Goal: Information Seeking & Learning: Learn about a topic

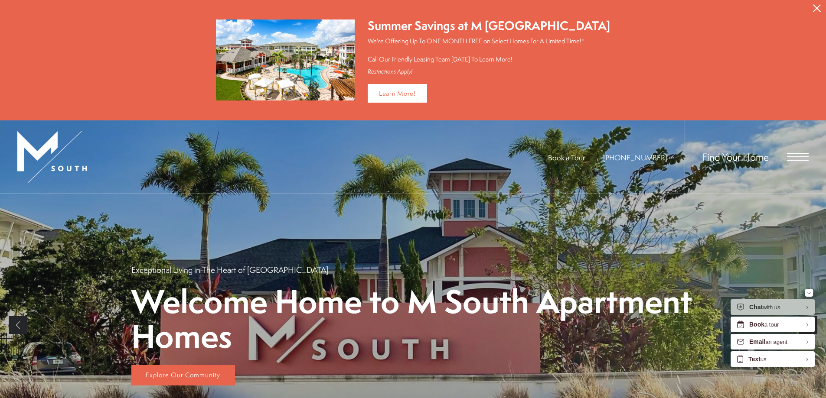
click at [809, 293] on icon "Minimize" at bounding box center [808, 293] width 3 height 2
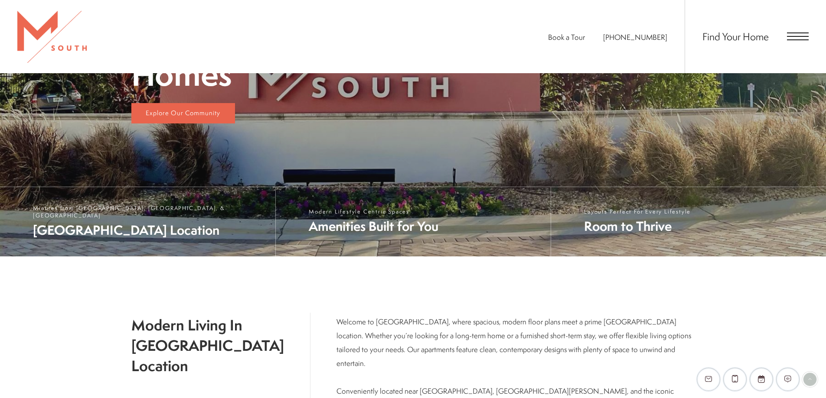
scroll to position [260, 0]
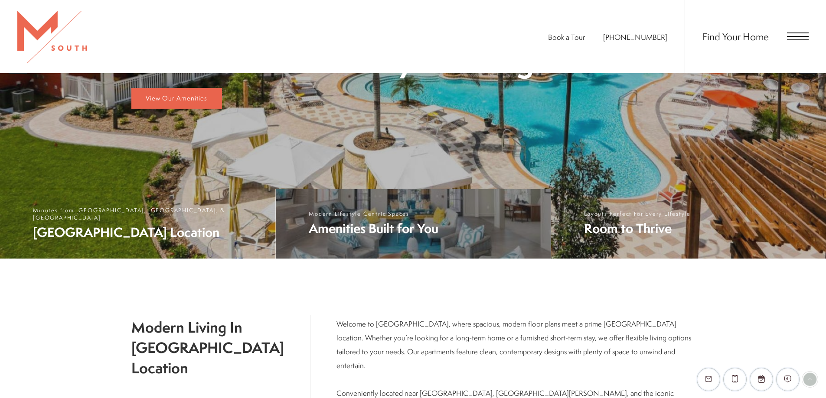
click at [359, 232] on span "Amenities Built for You" at bounding box center [374, 229] width 130 height 18
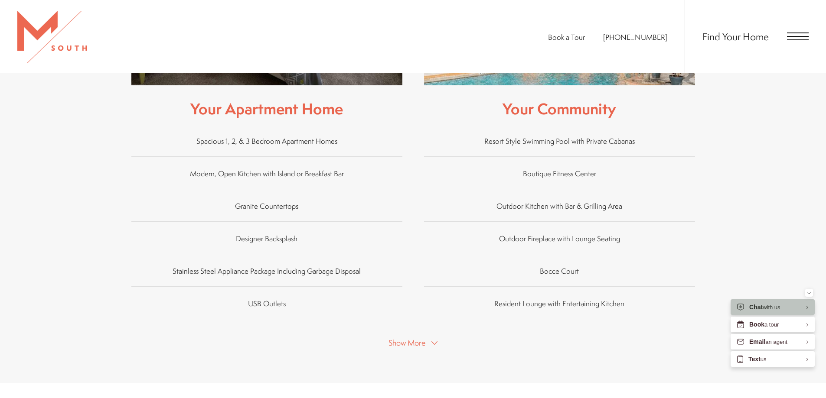
scroll to position [557, 0]
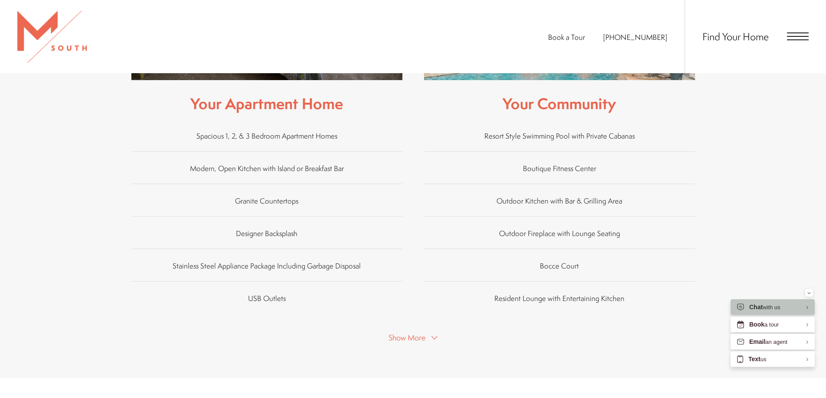
drag, startPoint x: 420, startPoint y: 149, endPoint x: 413, endPoint y: 127, distance: 22.5
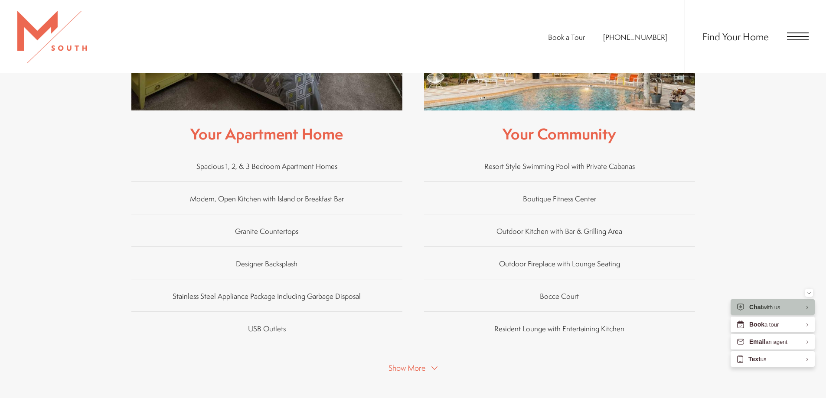
drag, startPoint x: 381, startPoint y: 124, endPoint x: 383, endPoint y: 130, distance: 6.0
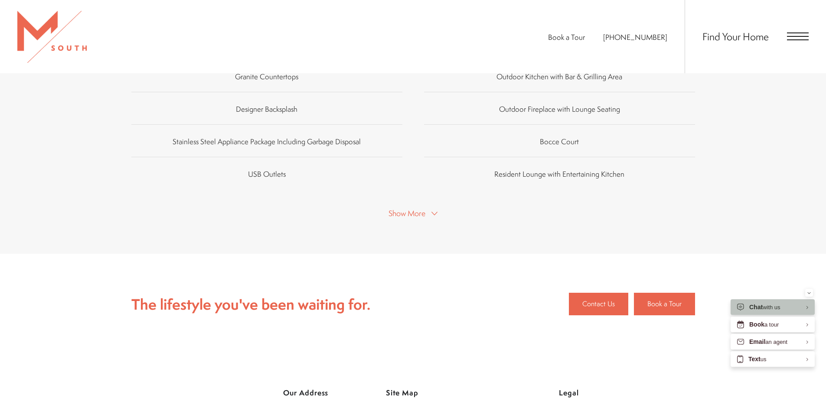
scroll to position [683, 0]
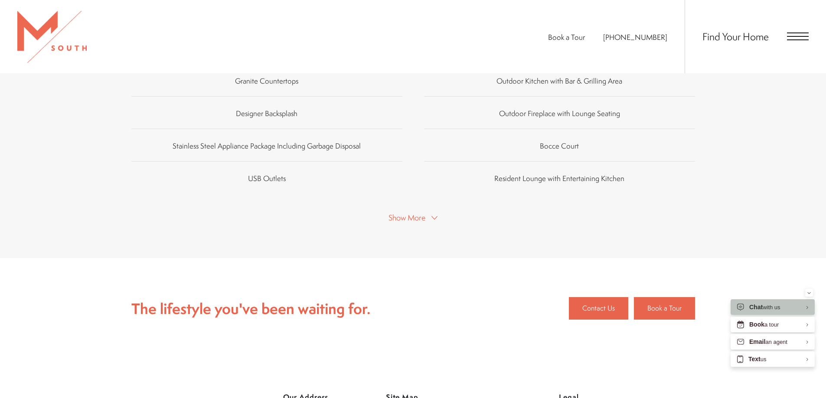
click at [431, 211] on button "Show More" at bounding box center [413, 217] width 54 height 13
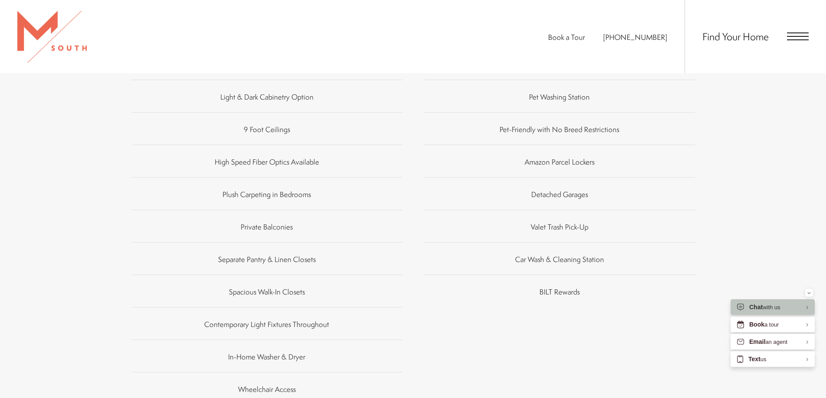
scroll to position [900, 0]
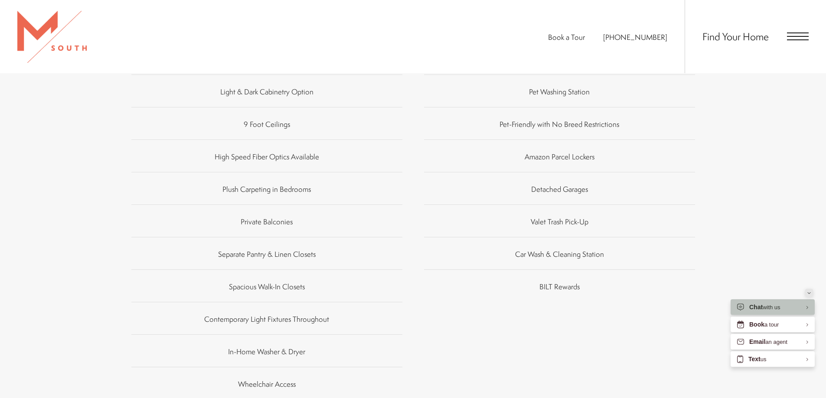
click at [807, 293] on button "Minimize" at bounding box center [809, 293] width 8 height 8
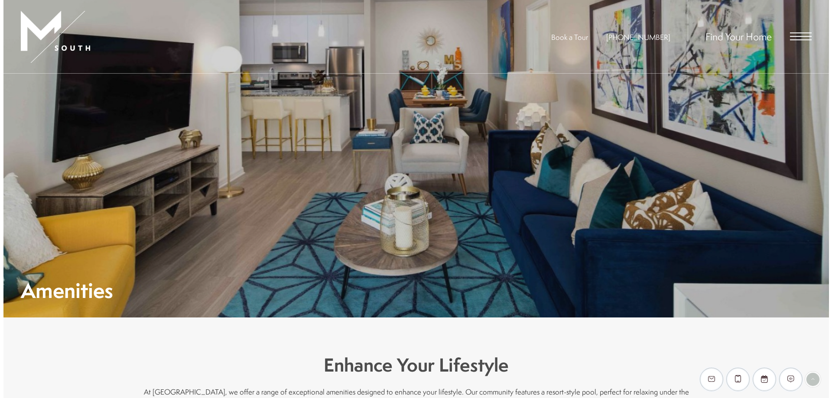
scroll to position [0, 0]
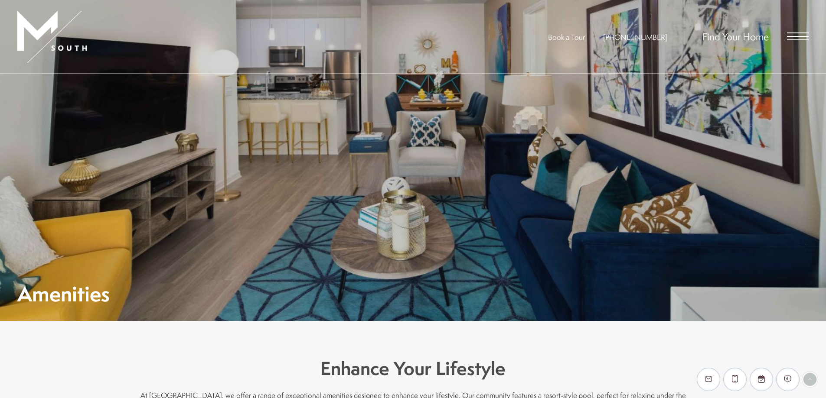
click at [791, 48] on div "Find Your Home" at bounding box center [746, 36] width 124 height 73
click at [792, 42] on div "Find Your Home" at bounding box center [746, 36] width 124 height 73
click at [792, 39] on span "Open Menu" at bounding box center [798, 37] width 22 height 8
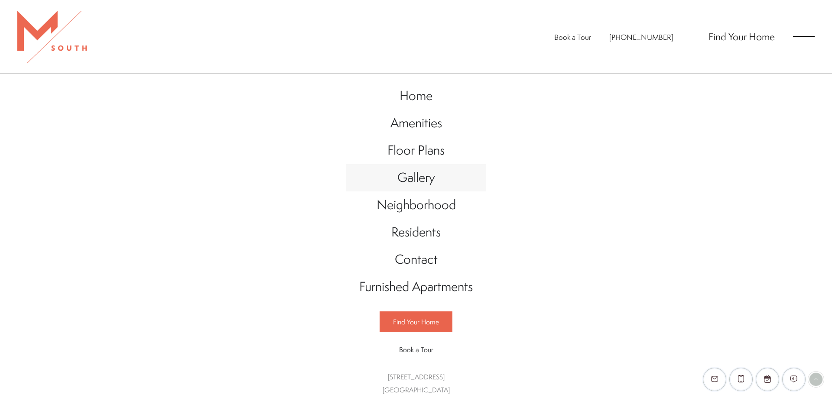
click at [401, 180] on span "Gallery" at bounding box center [416, 178] width 38 height 18
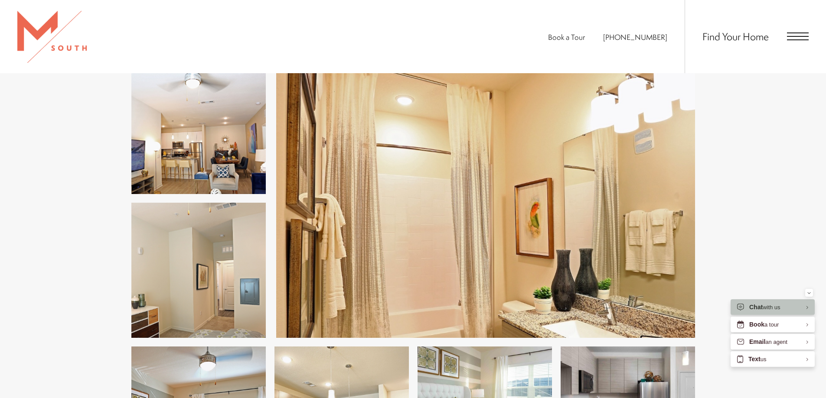
scroll to position [1168, 0]
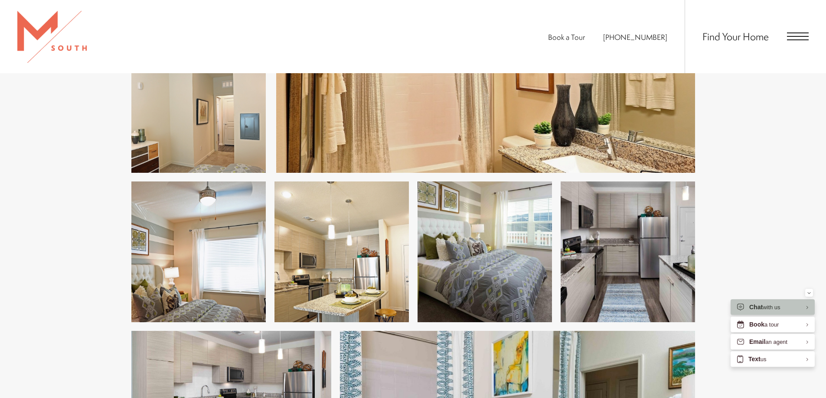
click at [806, 290] on button "Minimize" at bounding box center [809, 293] width 8 height 8
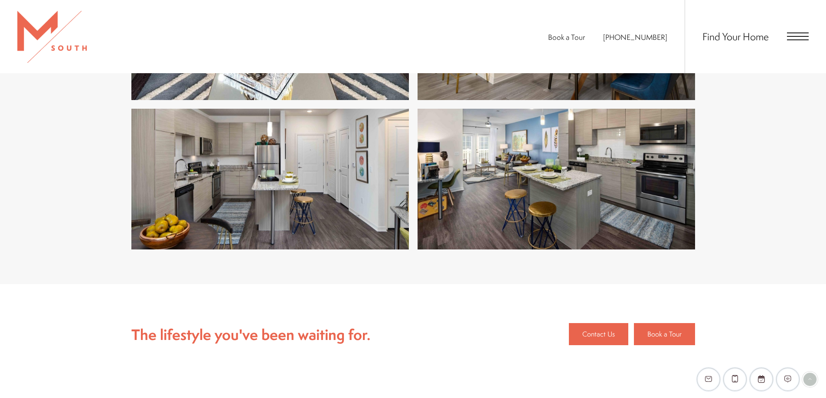
scroll to position [1904, 0]
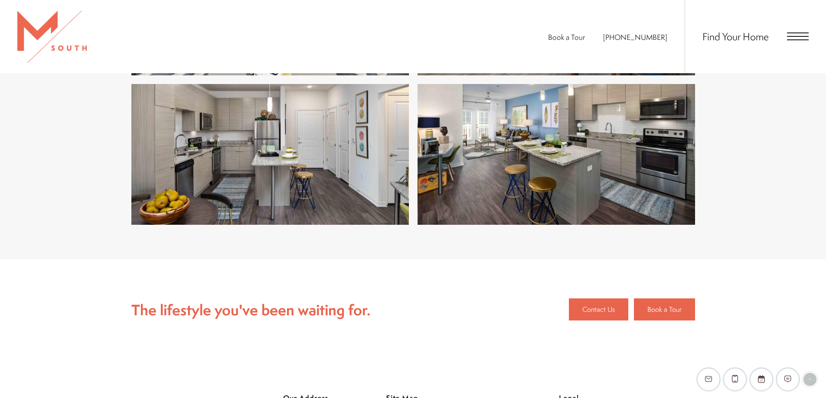
drag, startPoint x: 471, startPoint y: 241, endPoint x: 470, endPoint y: 261, distance: 20.4
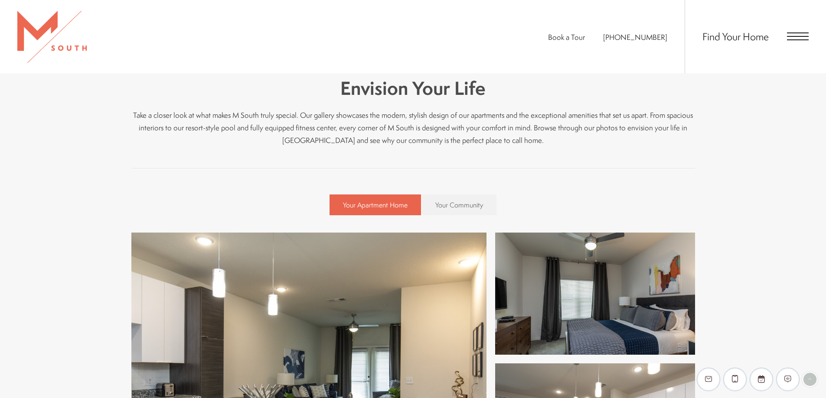
scroll to position [260, 0]
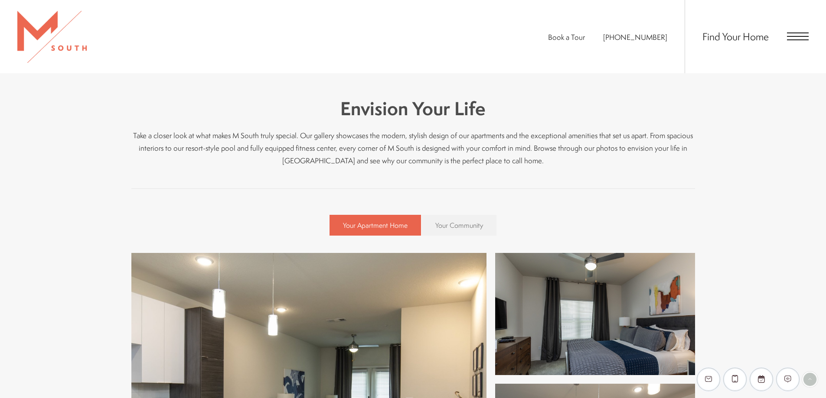
click at [451, 224] on span "Your Community" at bounding box center [459, 226] width 48 height 10
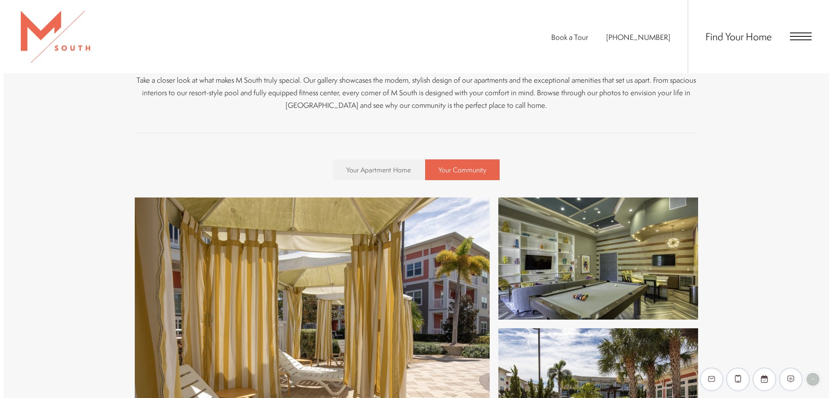
scroll to position [0, 0]
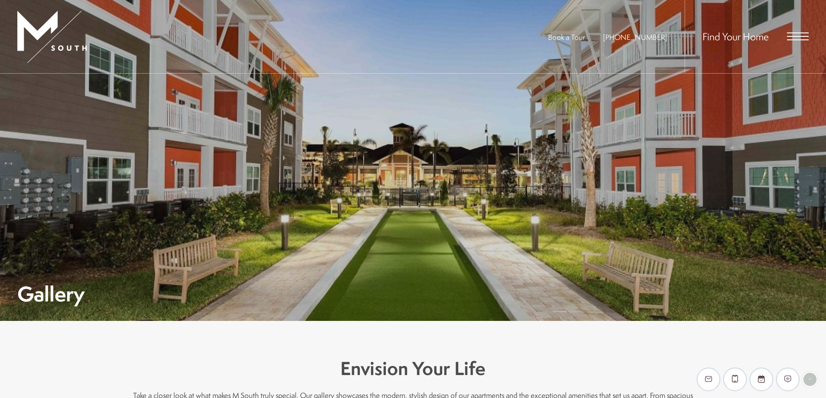
click at [788, 38] on span "Open Menu" at bounding box center [798, 37] width 22 height 8
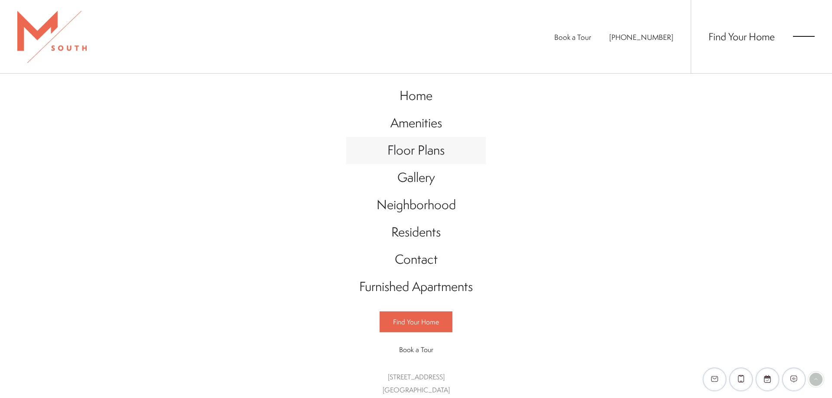
click at [417, 155] on span "Floor Plans" at bounding box center [415, 150] width 57 height 18
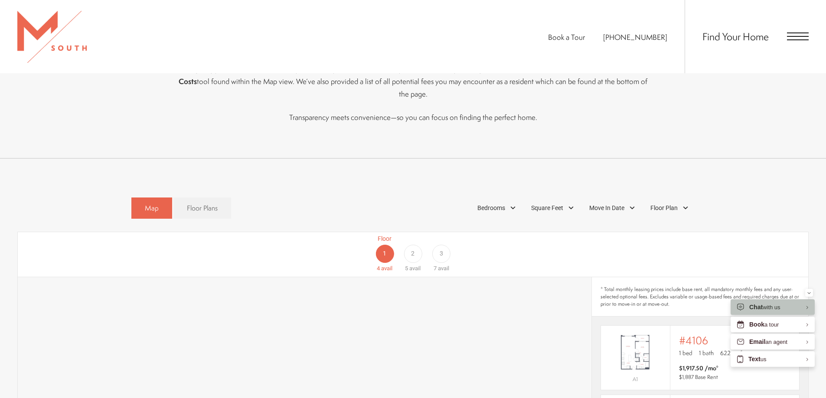
scroll to position [520, 0]
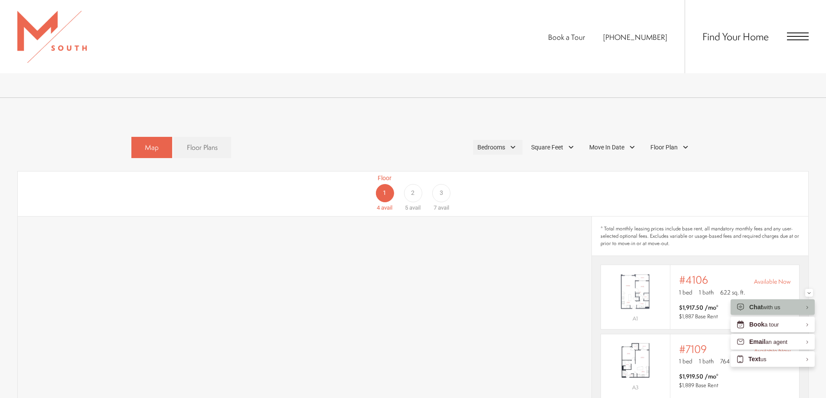
click at [506, 140] on div "Bedrooms" at bounding box center [497, 147] width 49 height 15
click at [494, 164] on label "1 Bedroom" at bounding box center [495, 172] width 79 height 16
click at [493, 167] on span "1 Bedroom" at bounding box center [480, 172] width 43 height 10
click at [492, 167] on span "1 Bedroom" at bounding box center [480, 172] width 43 height 10
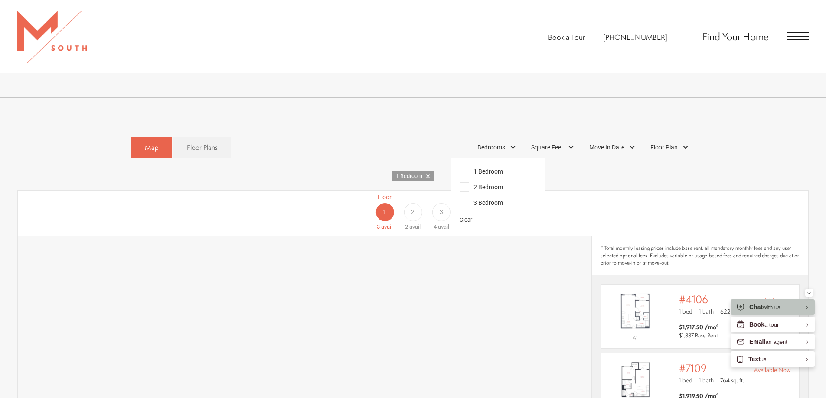
click at [355, 171] on div "1 Bedroom" at bounding box center [412, 176] width 791 height 11
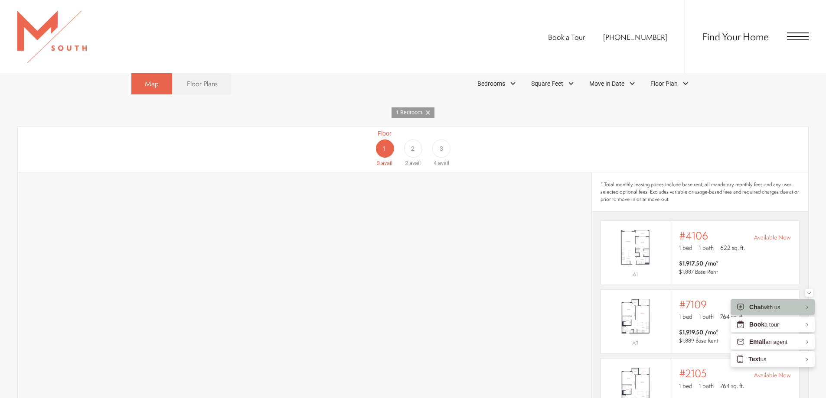
scroll to position [563, 0]
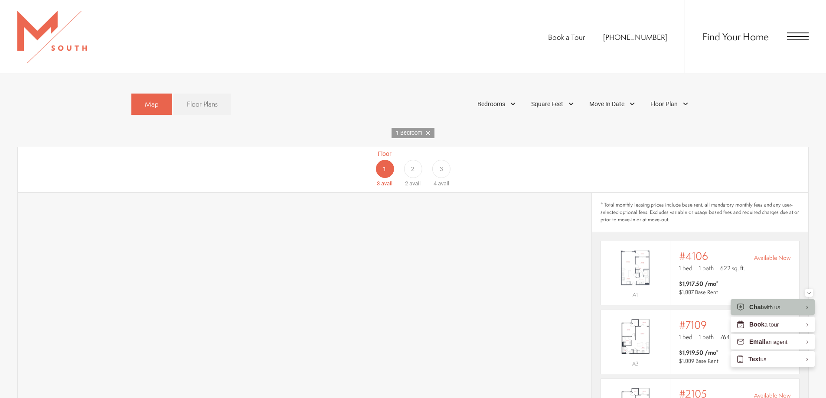
click at [412, 163] on div "2" at bounding box center [413, 169] width 18 height 18
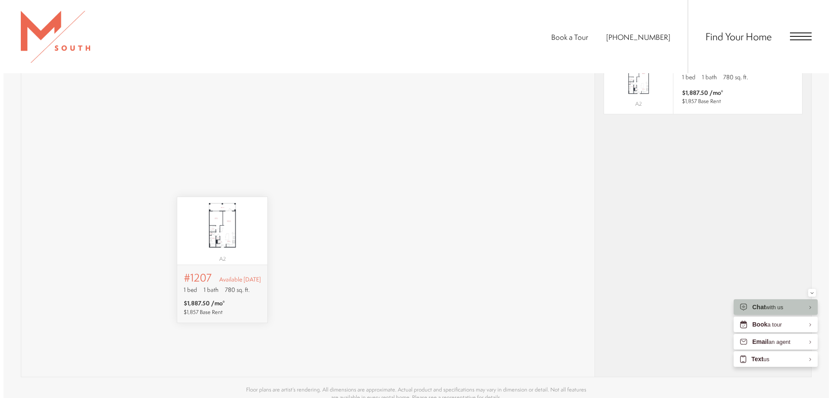
scroll to position [0, 0]
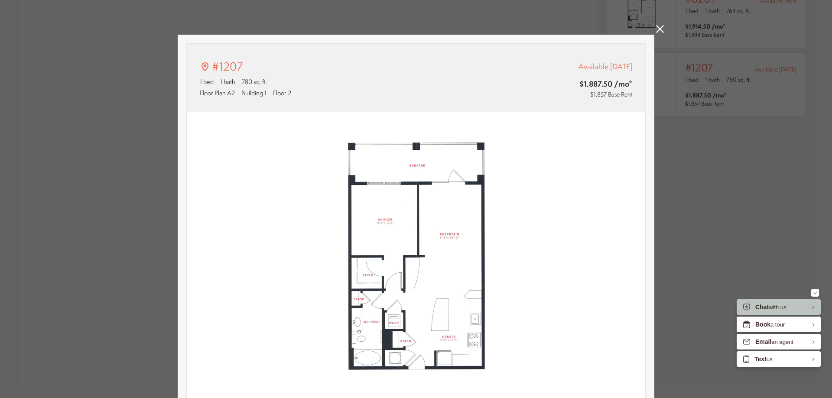
type input "**********"
click at [660, 27] on icon at bounding box center [660, 29] width 8 height 8
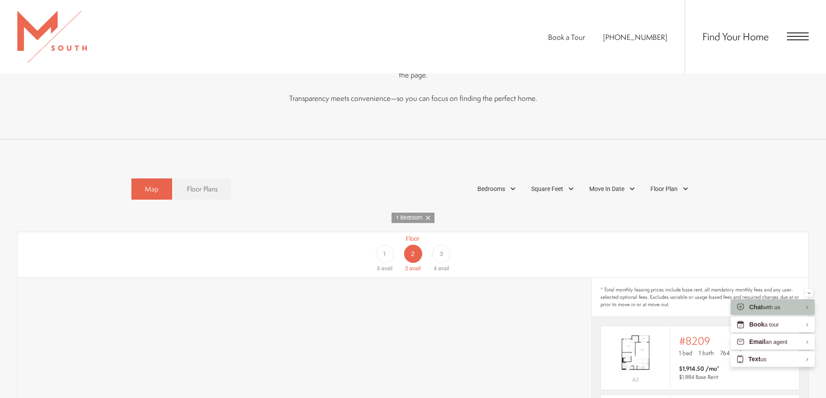
scroll to position [477, 0]
click at [442, 251] on span "3" at bounding box center [440, 255] width 3 height 9
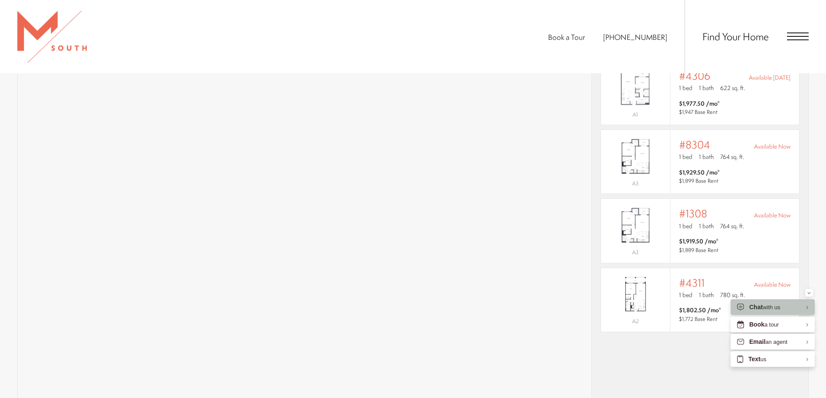
scroll to position [737, 0]
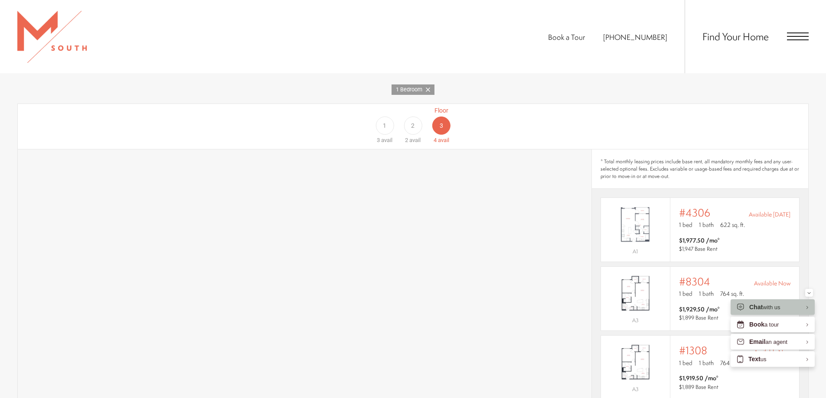
click at [416, 117] on div "2" at bounding box center [413, 126] width 18 height 18
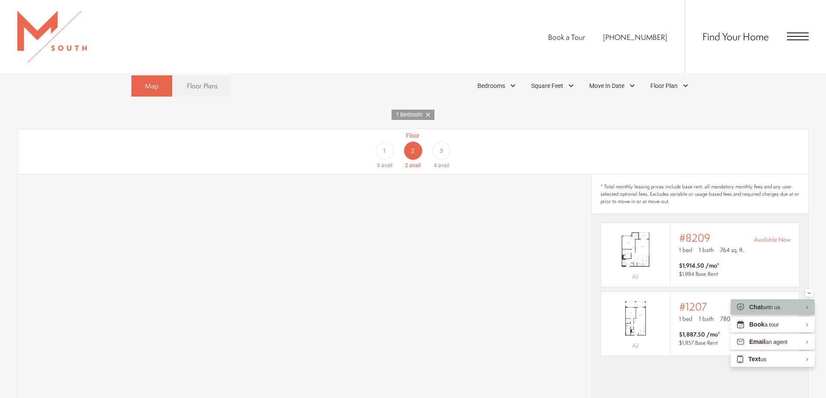
scroll to position [520, 0]
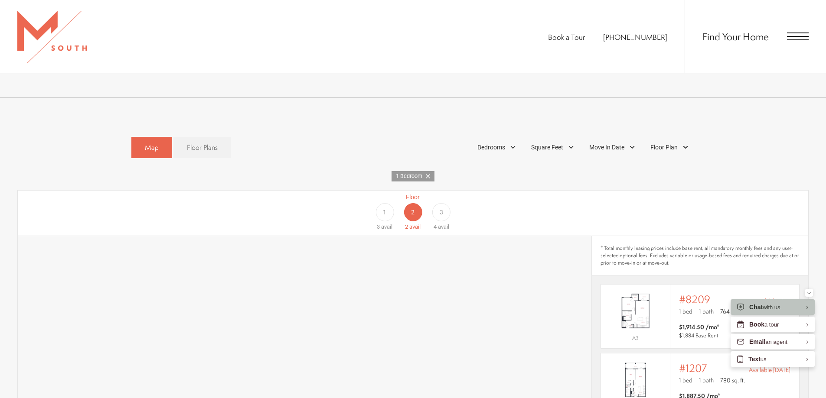
click at [438, 204] on div "3" at bounding box center [441, 212] width 18 height 18
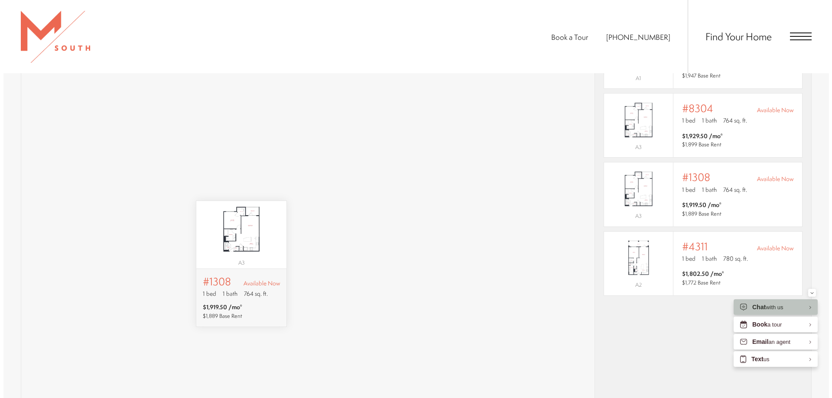
scroll to position [0, 0]
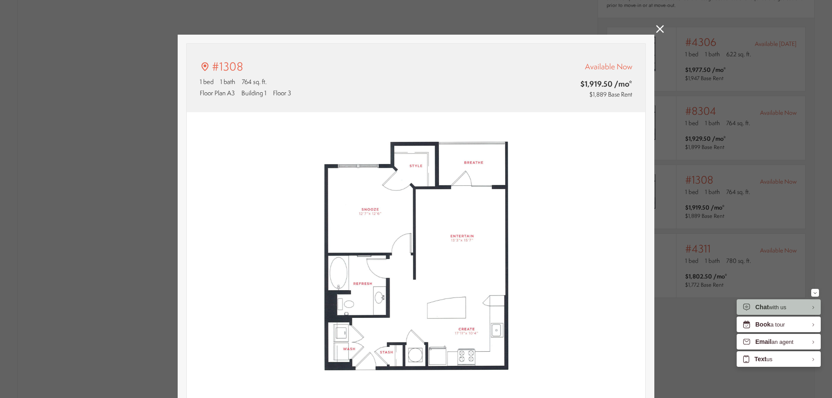
type input "**********"
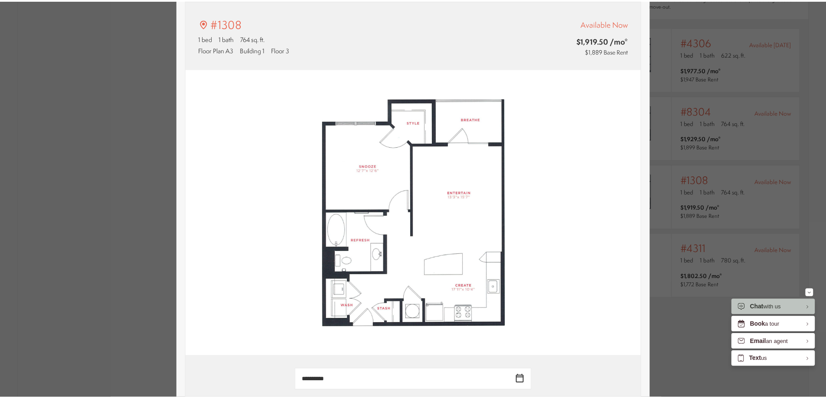
scroll to position [780, 0]
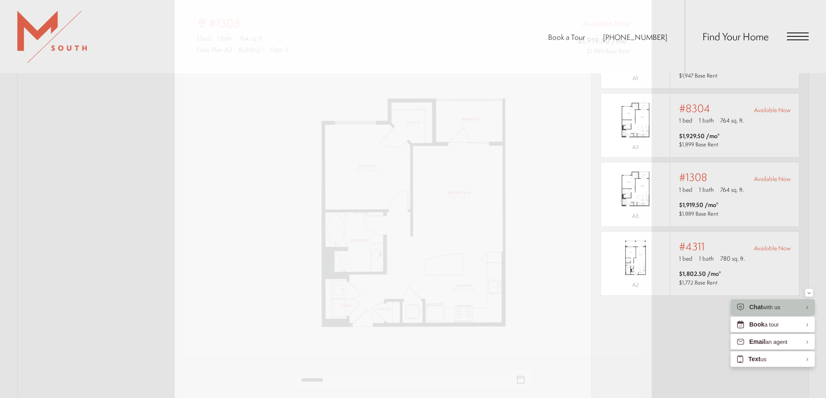
click at [674, 154] on div "#1308 1 bed 1 bath 764 sq. ft. Floor Plan A3 Building 1 Floor 3 Available Now $…" at bounding box center [413, 199] width 826 height 398
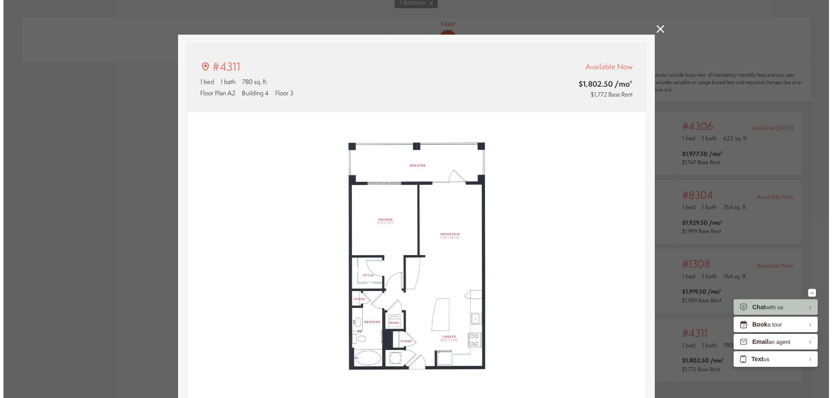
scroll to position [0, 0]
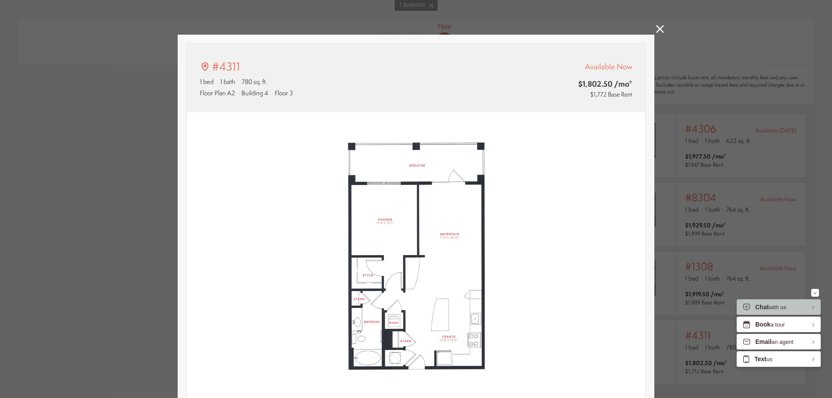
type input "**********"
click at [677, 134] on div "#4311 1 bed 1 bath 780 sq. ft. Floor Plan A2 Building 4 Floor 3 Available Now $…" at bounding box center [416, 199] width 832 height 398
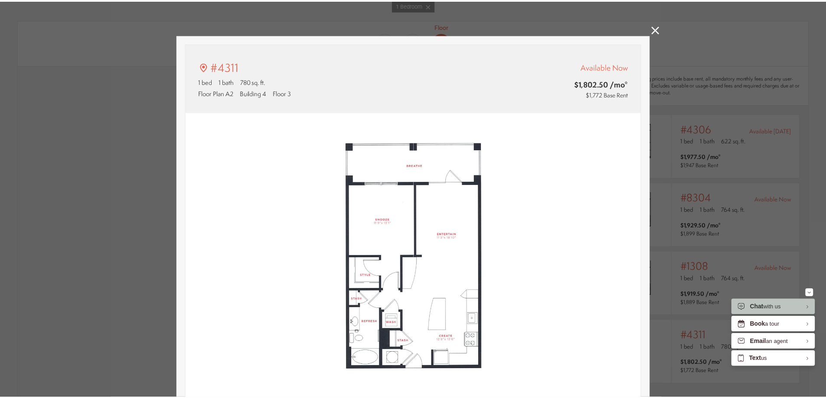
scroll to position [693, 0]
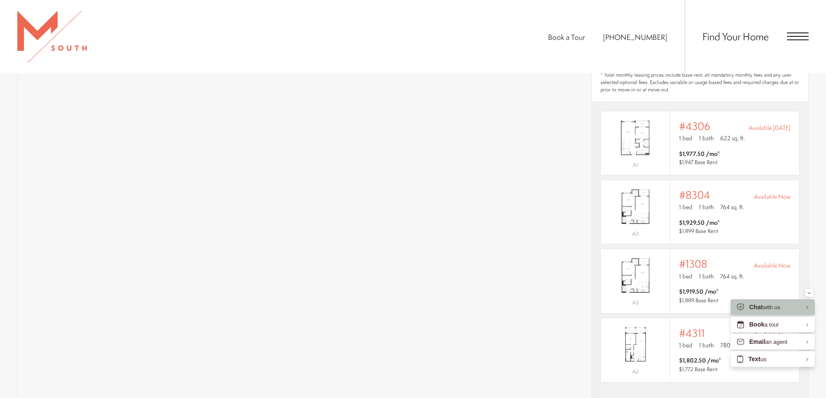
click at [792, 35] on span "Open Menu" at bounding box center [798, 37] width 22 height 8
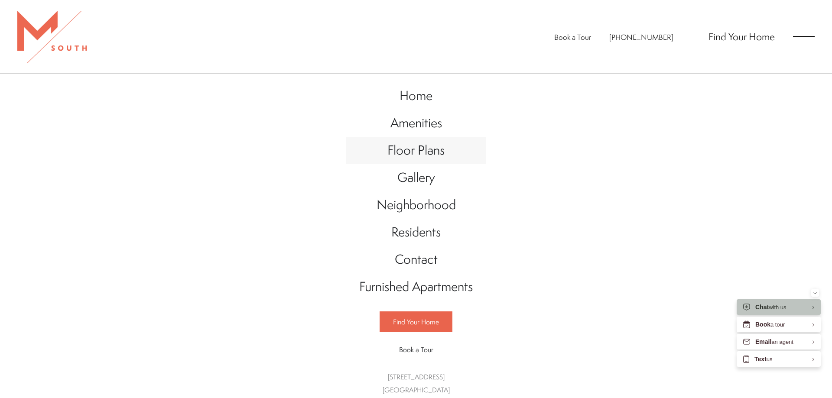
click at [420, 154] on span "Floor Plans" at bounding box center [415, 150] width 57 height 18
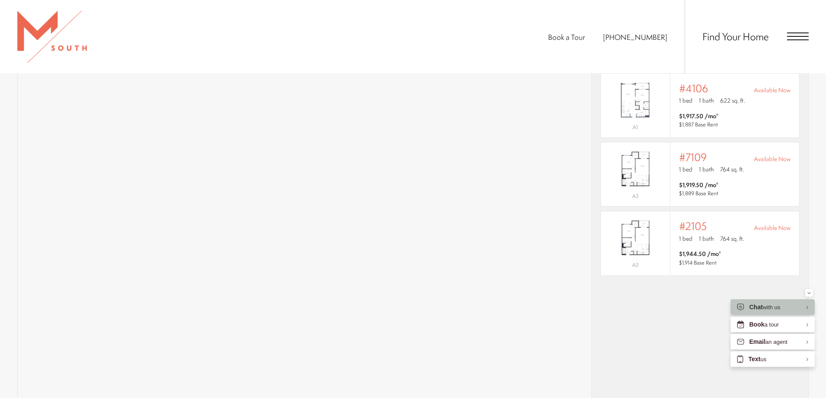
scroll to position [731, 0]
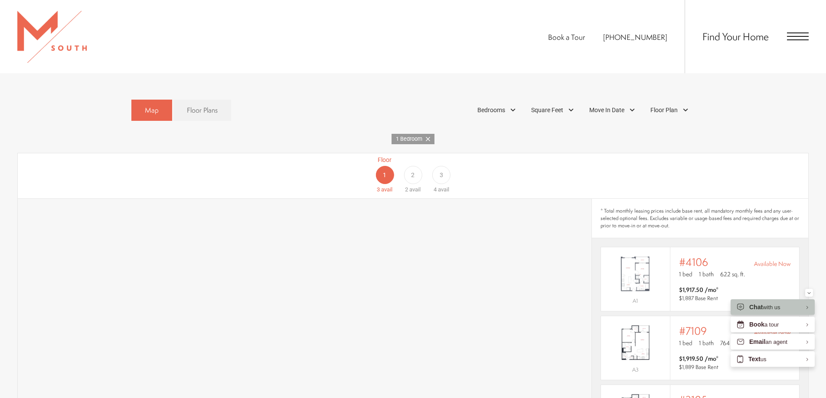
click at [444, 166] on div "3" at bounding box center [441, 175] width 18 height 18
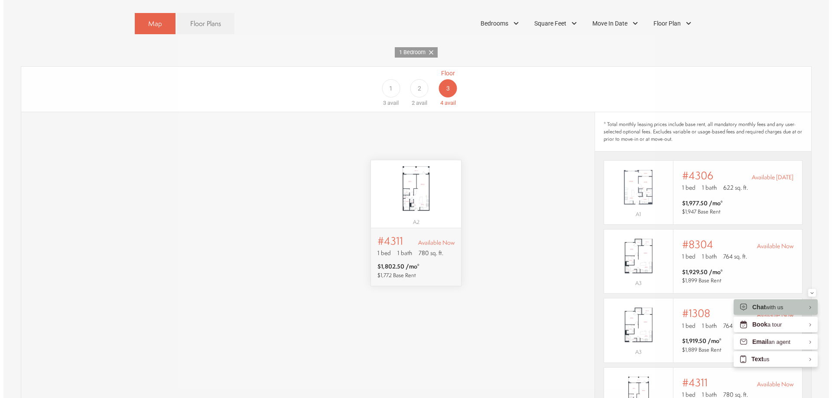
scroll to position [0, 0]
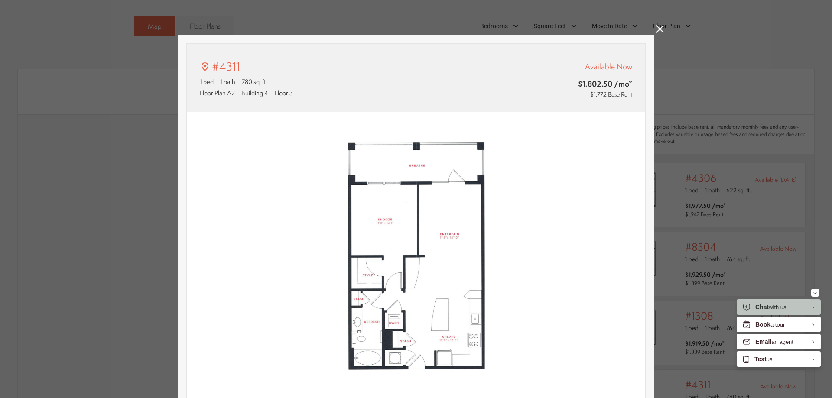
type input "**********"
click at [660, 27] on icon at bounding box center [660, 29] width 8 height 8
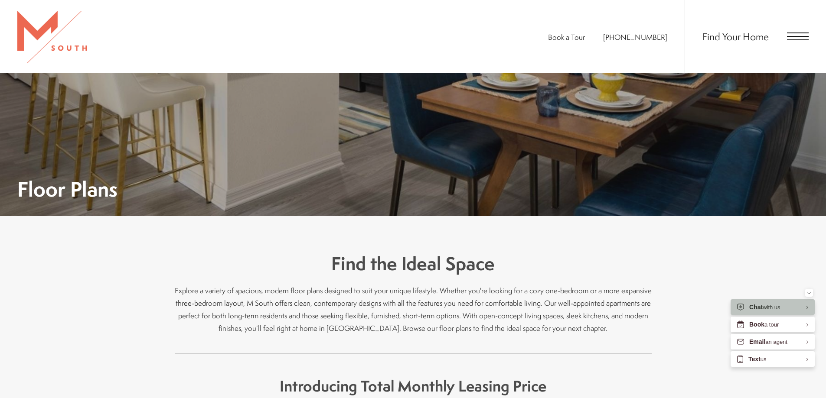
scroll to position [87, 0]
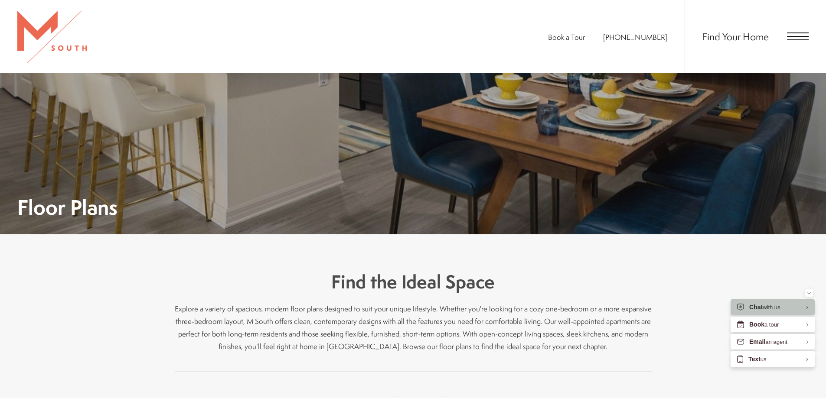
click at [802, 33] on span "Open Menu" at bounding box center [798, 33] width 22 height 1
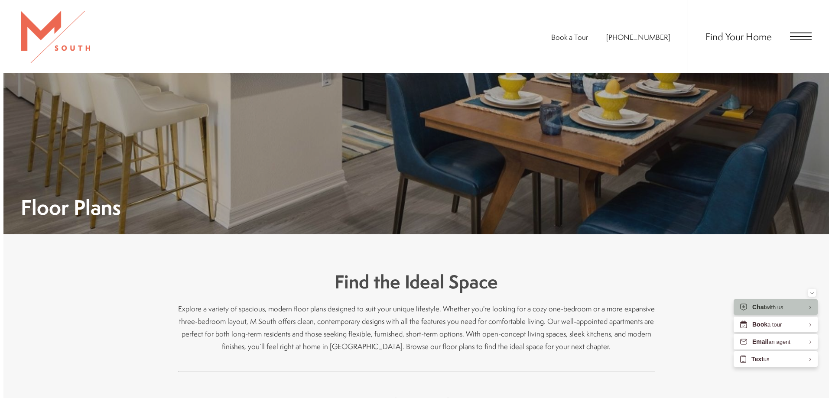
scroll to position [0, 0]
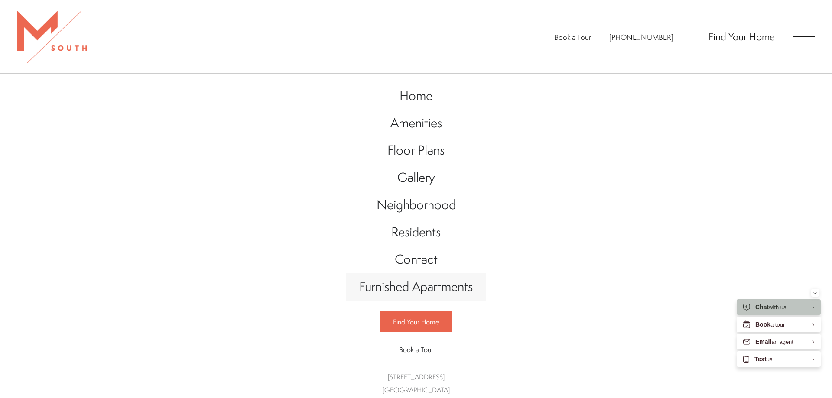
click at [412, 286] on span "Furnished Apartments" at bounding box center [416, 287] width 114 height 18
click at [407, 153] on span "Floor Plans" at bounding box center [415, 150] width 57 height 18
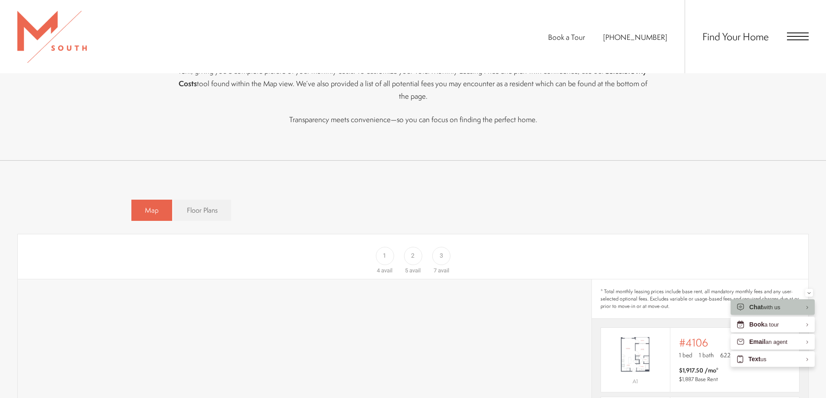
scroll to position [477, 0]
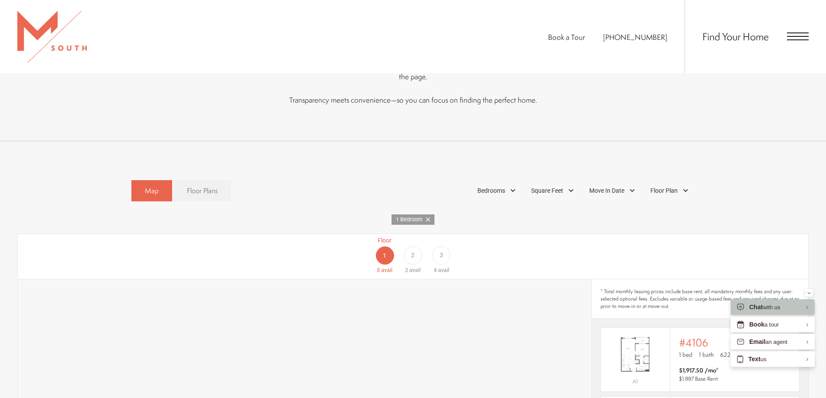
click at [207, 186] on span "Floor Plans" at bounding box center [202, 191] width 31 height 10
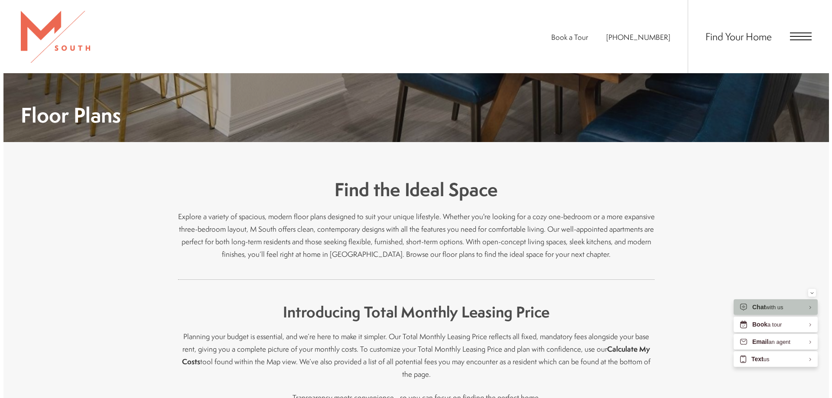
scroll to position [0, 0]
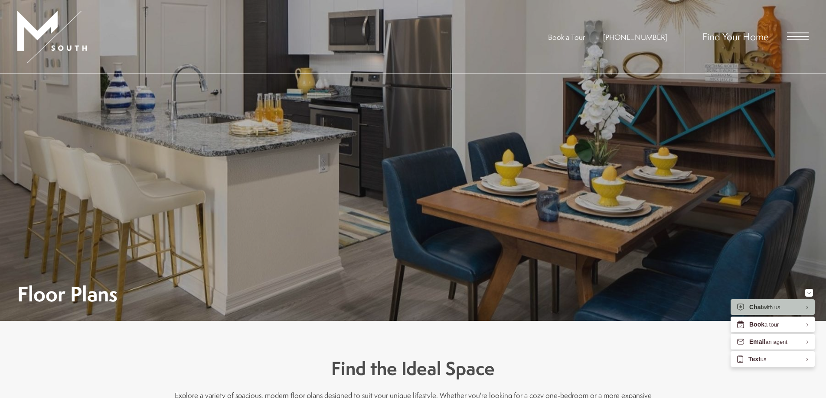
click at [799, 36] on span "Open Menu" at bounding box center [798, 36] width 22 height 1
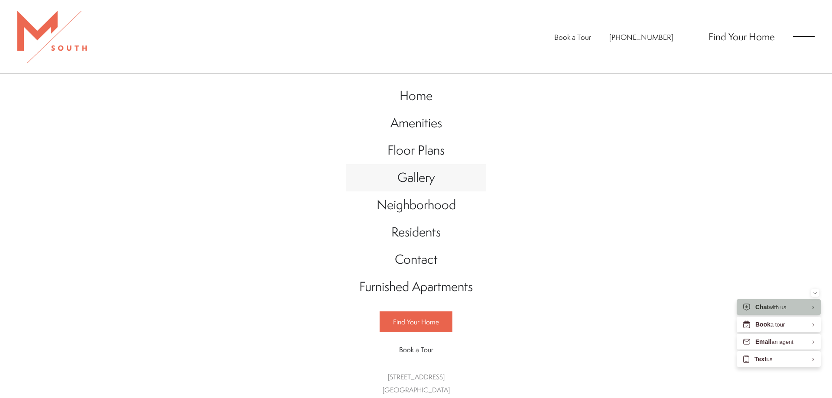
click at [416, 179] on span "Gallery" at bounding box center [416, 178] width 38 height 18
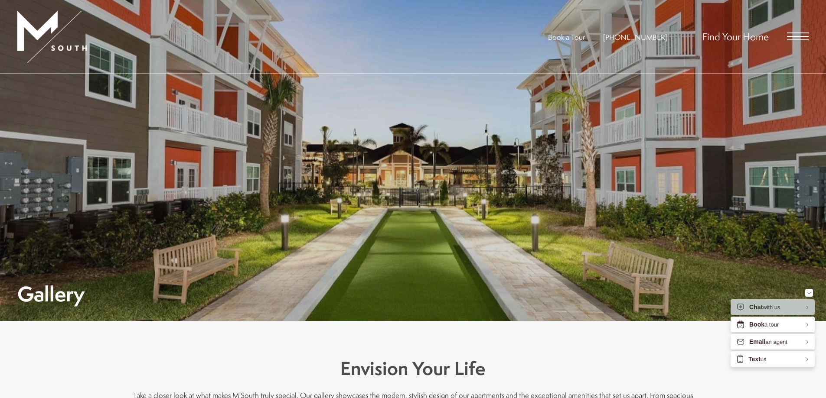
click at [747, 38] on span "Find Your Home" at bounding box center [735, 36] width 66 height 14
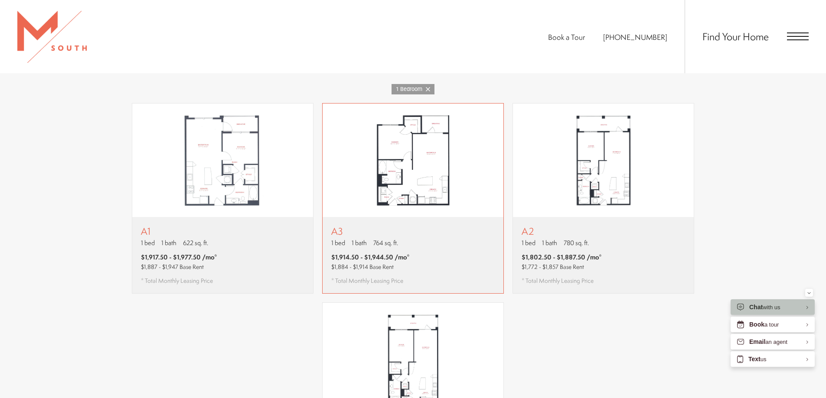
scroll to position [607, 0]
click at [600, 223] on div "A2 1 bed 1 bath 780 sq. ft. $1,802.50 - $1,887.50 /mo* $1,772 - $1,857 Base Ren…" at bounding box center [603, 256] width 181 height 76
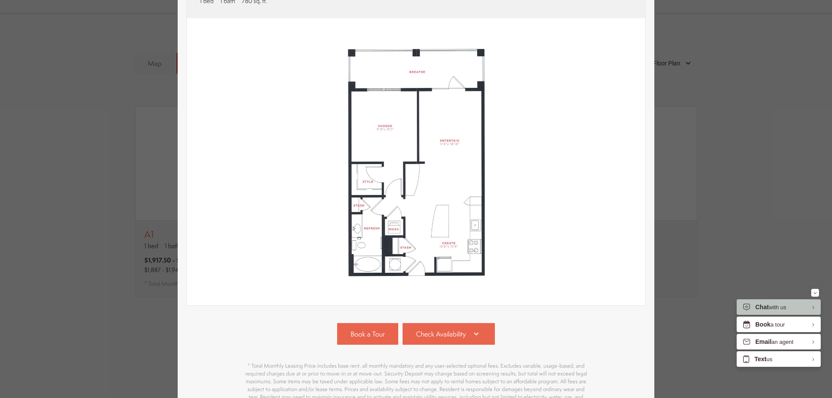
scroll to position [172, 0]
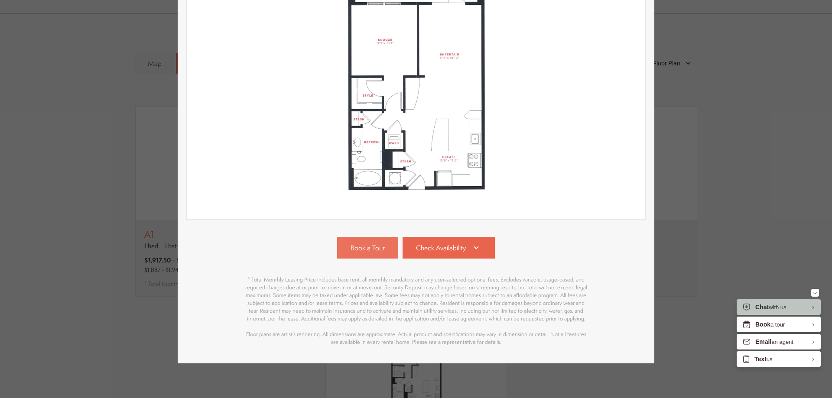
click at [372, 243] on span "Book a Tour" at bounding box center [368, 248] width 34 height 10
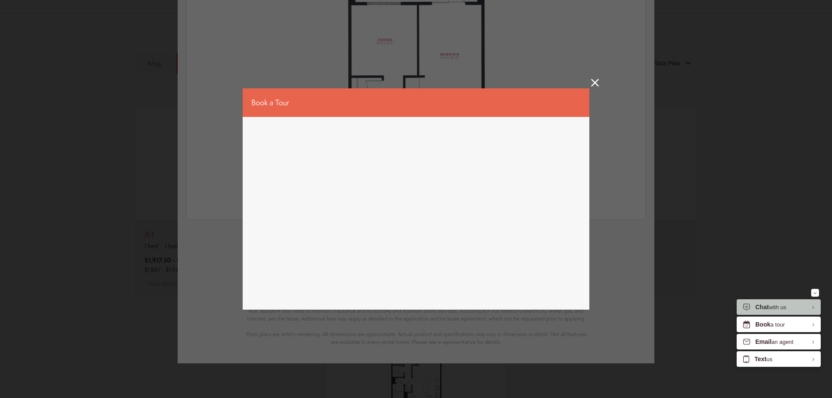
click at [596, 80] on icon at bounding box center [595, 83] width 8 height 8
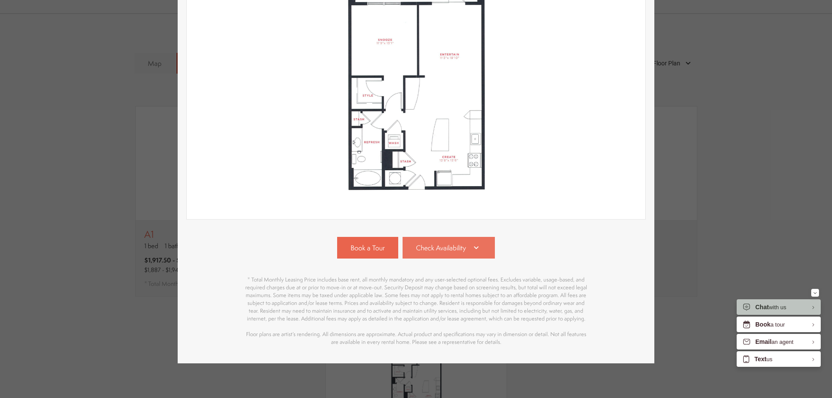
click at [434, 247] on link "Check Availability" at bounding box center [449, 248] width 93 height 22
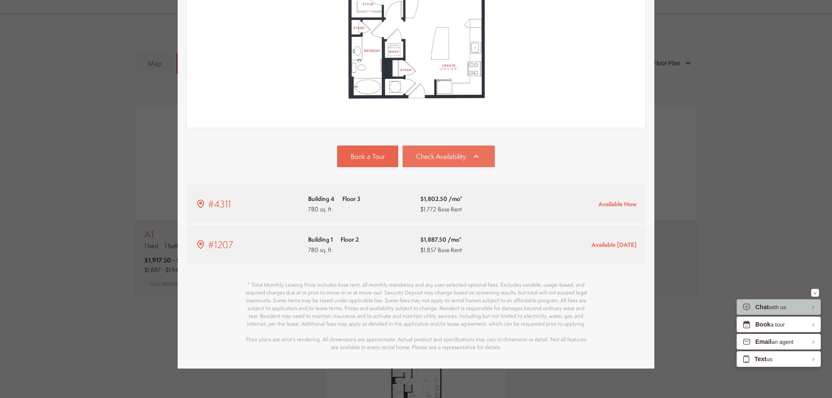
scroll to position [270, 0]
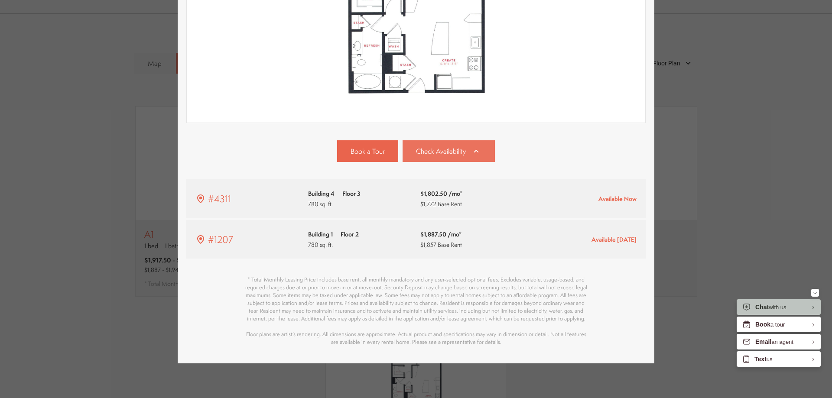
click at [466, 150] on link "Check Availability" at bounding box center [449, 151] width 93 height 22
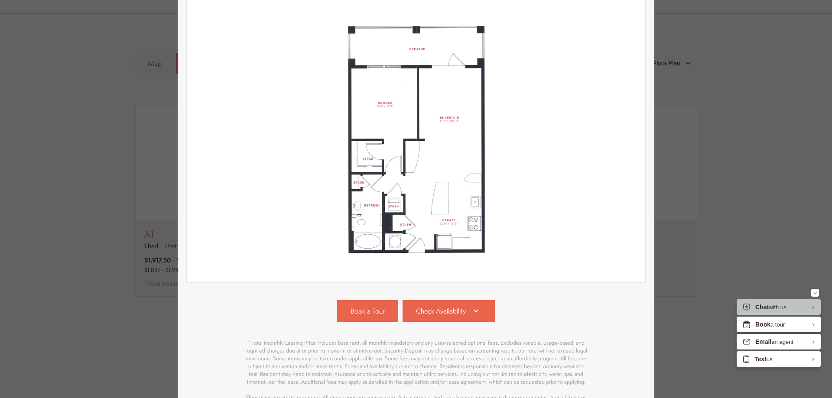
scroll to position [0, 0]
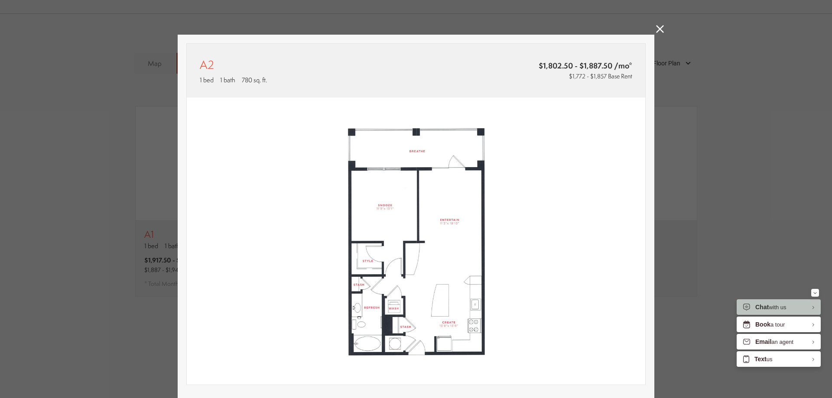
click at [431, 220] on img at bounding box center [416, 242] width 459 height 288
drag, startPoint x: 579, startPoint y: 78, endPoint x: 505, endPoint y: 78, distance: 73.2
click at [576, 78] on span "$1,772 - $1,857 Base Rent" at bounding box center [600, 76] width 63 height 9
click at [269, 87] on div "A2 1 bed 1 bath 780 sq. ft. $1,802.50 - $1,887.50 /mo* $1,772 - $1,857 Base Rent" at bounding box center [416, 71] width 459 height 54
click at [204, 64] on p "A2" at bounding box center [207, 65] width 14 height 16
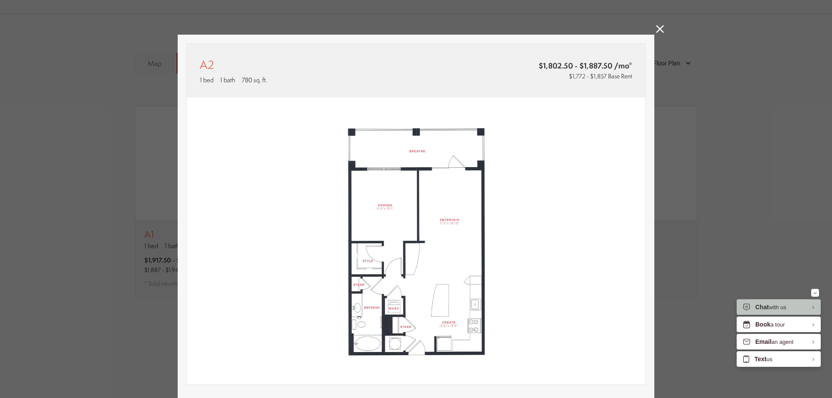
click at [656, 26] on icon at bounding box center [660, 29] width 8 height 8
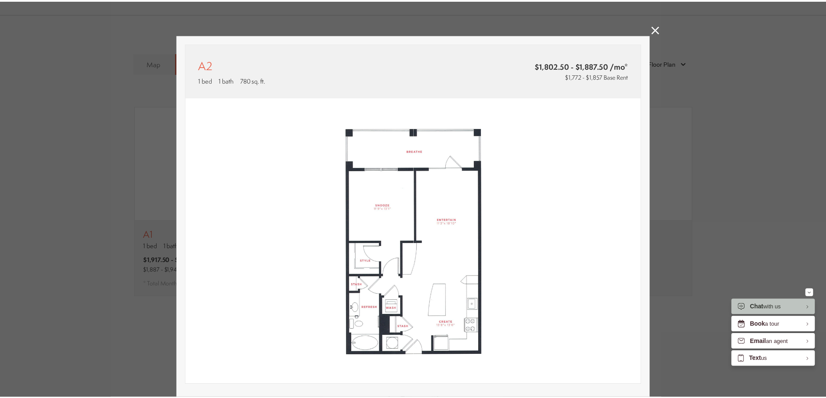
scroll to position [607, 0]
